Goal: Task Accomplishment & Management: Complete application form

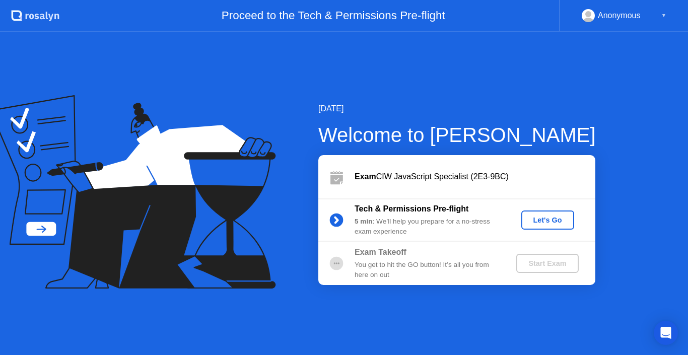
click at [543, 218] on div "Let's Go" at bounding box center [547, 220] width 45 height 8
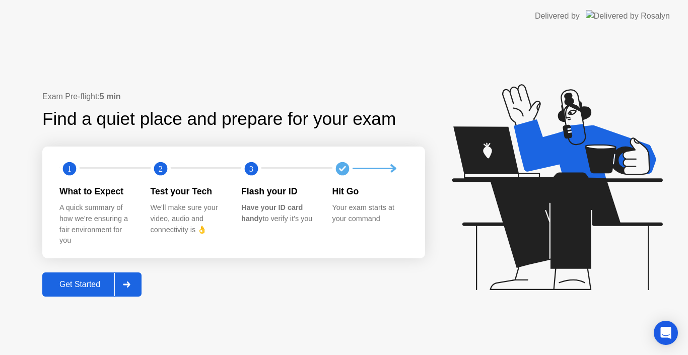
click at [89, 280] on div "Get Started" at bounding box center [79, 284] width 69 height 9
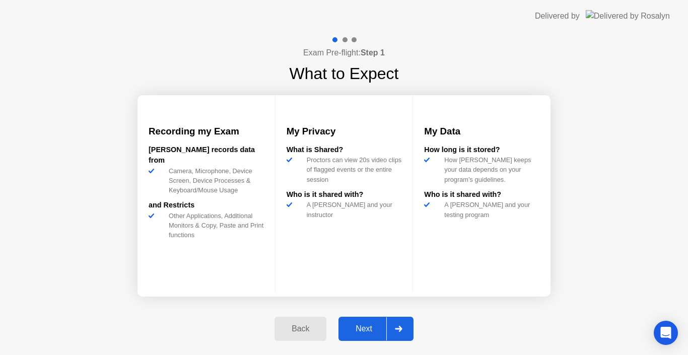
click at [365, 324] on div "Next" at bounding box center [363, 328] width 45 height 9
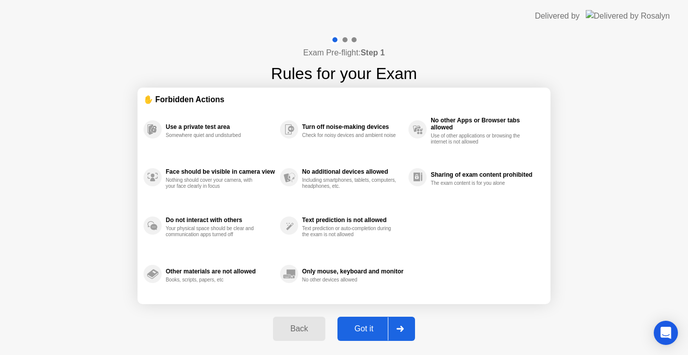
click at [377, 326] on div "Got it" at bounding box center [363, 328] width 47 height 9
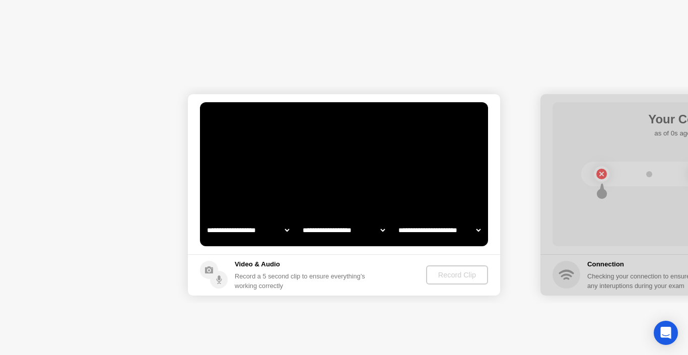
select select "**********"
select select "*******"
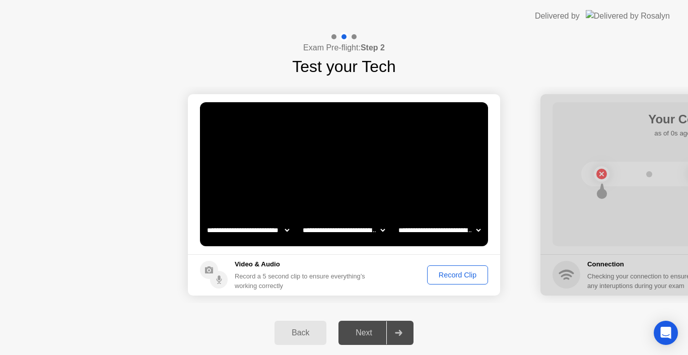
click at [451, 274] on div "Record Clip" at bounding box center [458, 275] width 54 height 8
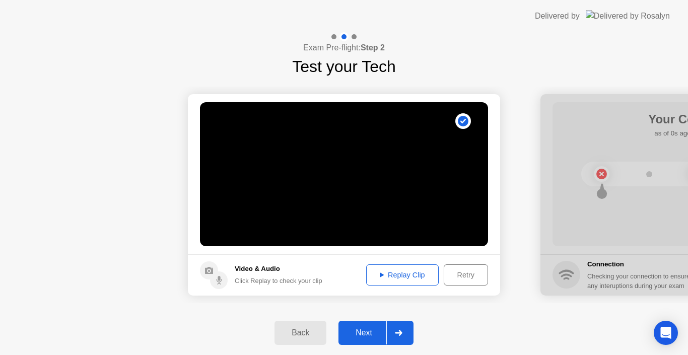
click at [404, 272] on div "Replay Clip" at bounding box center [402, 275] width 65 height 8
click at [371, 328] on div "Next" at bounding box center [363, 332] width 45 height 9
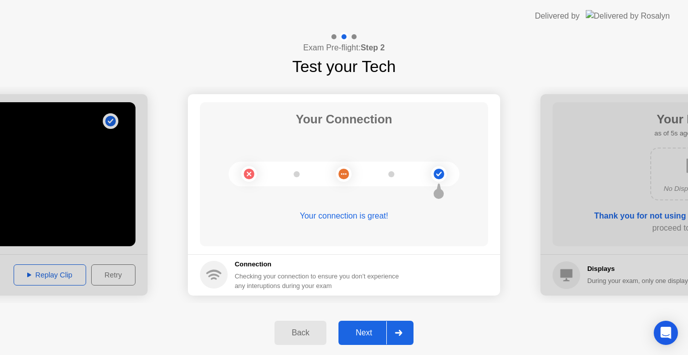
click at [370, 328] on div "Next" at bounding box center [363, 332] width 45 height 9
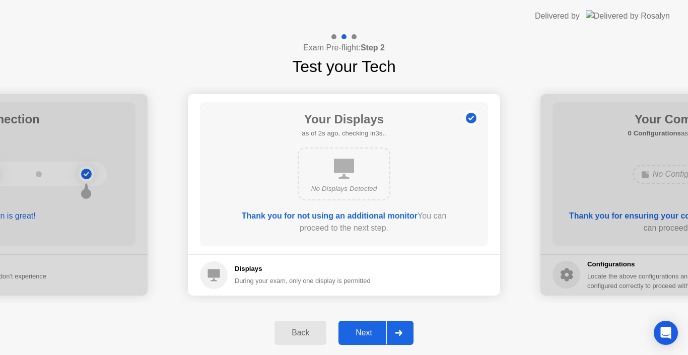
click at [368, 331] on div "Next" at bounding box center [363, 332] width 45 height 9
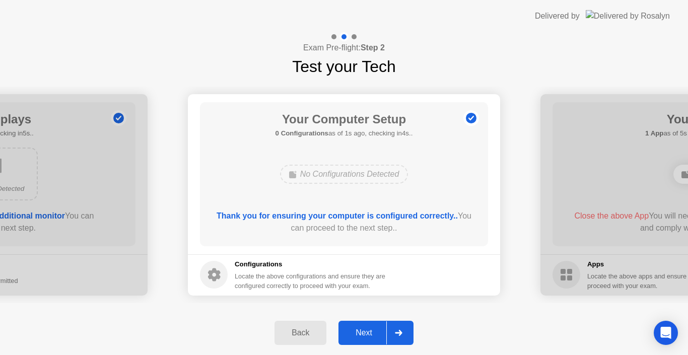
click at [372, 328] on div "Next" at bounding box center [363, 332] width 45 height 9
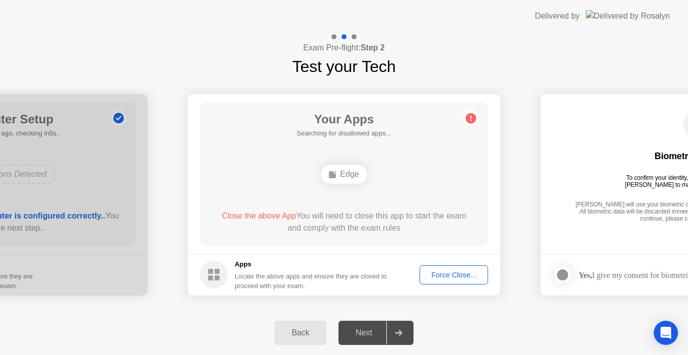
click at [442, 271] on div "Force Close..." at bounding box center [453, 275] width 61 height 8
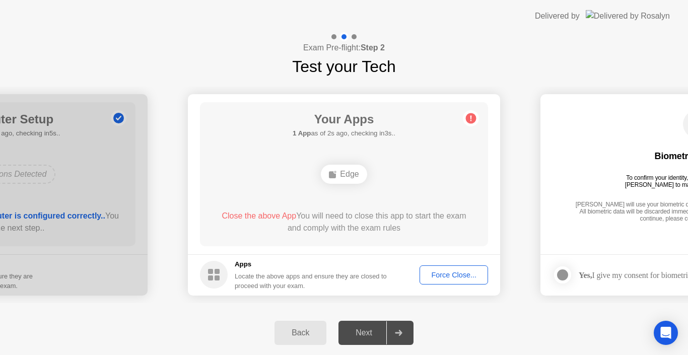
click at [444, 271] on div "Force Close..." at bounding box center [453, 275] width 61 height 8
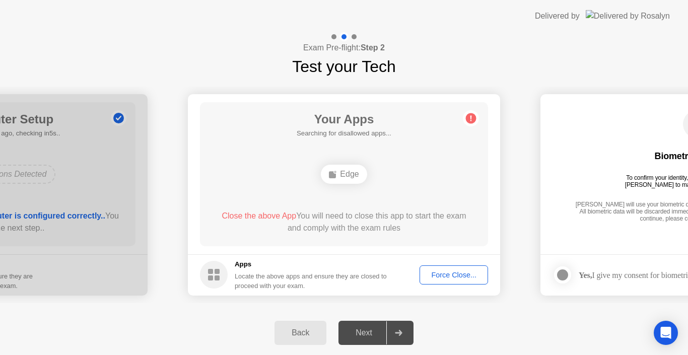
click at [448, 274] on div "Force Close..." at bounding box center [453, 275] width 61 height 8
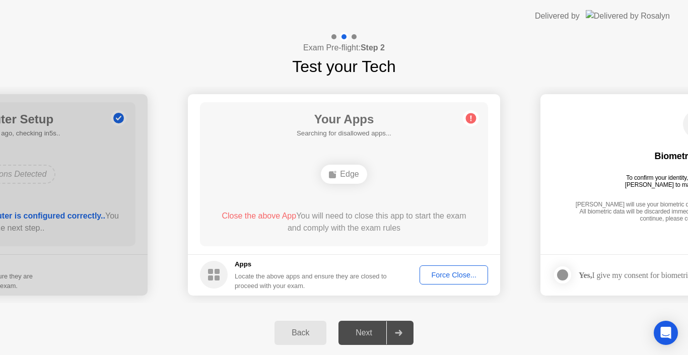
click at [439, 277] on div "Force Close..." at bounding box center [453, 275] width 61 height 8
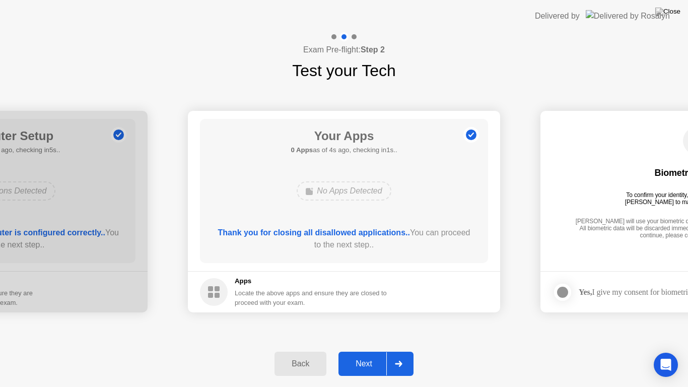
click at [366, 354] on div "Next" at bounding box center [363, 363] width 45 height 9
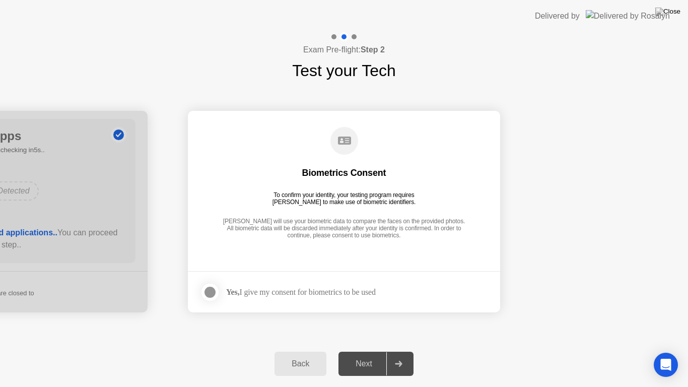
click at [206, 293] on div at bounding box center [210, 292] width 12 height 12
click at [368, 354] on div "Next" at bounding box center [363, 363] width 45 height 9
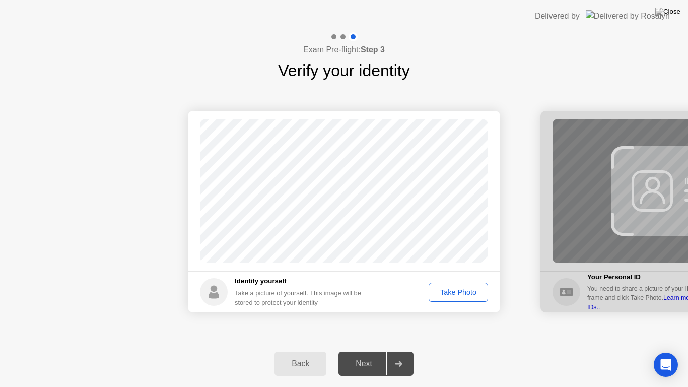
click at [456, 290] on div "Take Photo" at bounding box center [458, 292] width 52 height 8
click at [374, 354] on div "Next" at bounding box center [363, 363] width 45 height 9
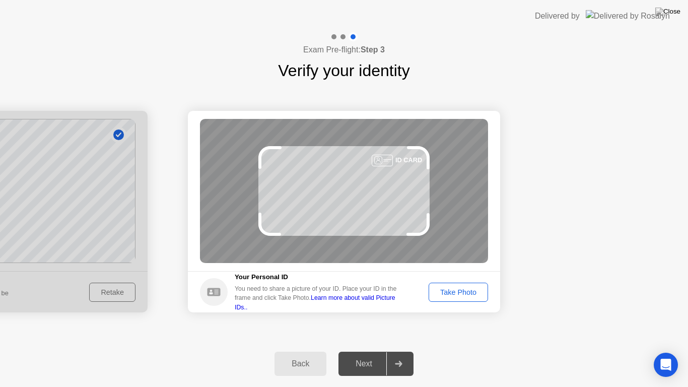
click at [465, 294] on div "Take Photo" at bounding box center [458, 292] width 52 height 8
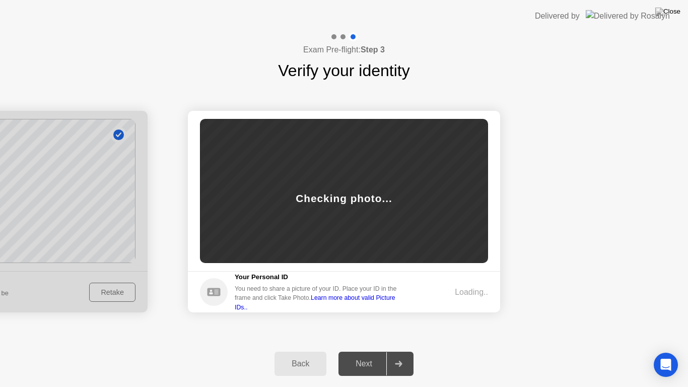
click at [338, 234] on div "Checking photo..." at bounding box center [344, 191] width 288 height 144
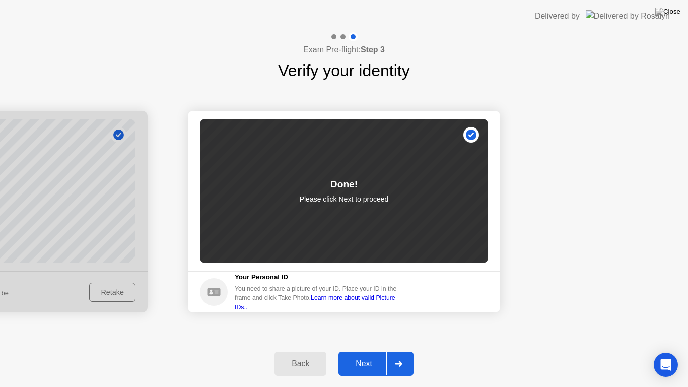
click at [373, 354] on div "Next" at bounding box center [363, 363] width 45 height 9
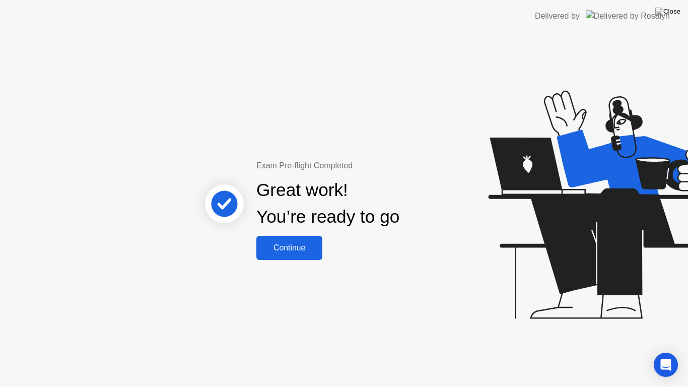
click at [287, 250] on div "Continue" at bounding box center [289, 247] width 60 height 9
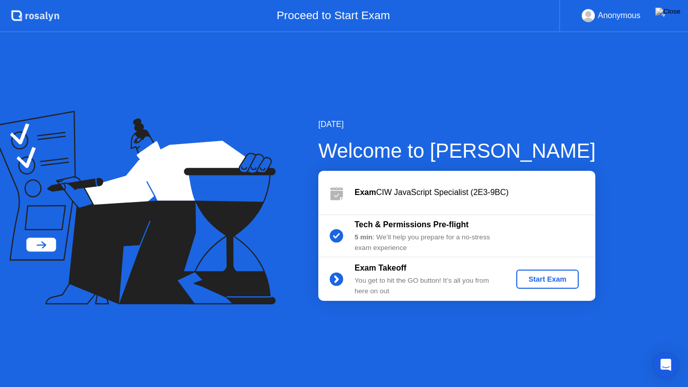
click at [554, 275] on div "Start Exam" at bounding box center [547, 279] width 54 height 8
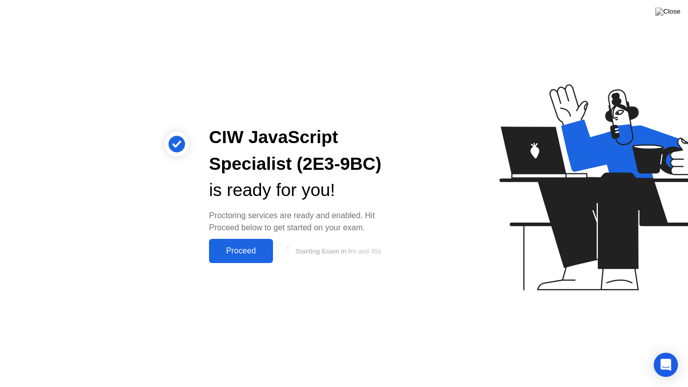
click at [257, 252] on div "Proceed" at bounding box center [241, 250] width 58 height 9
